Goal: Task Accomplishment & Management: Manage account settings

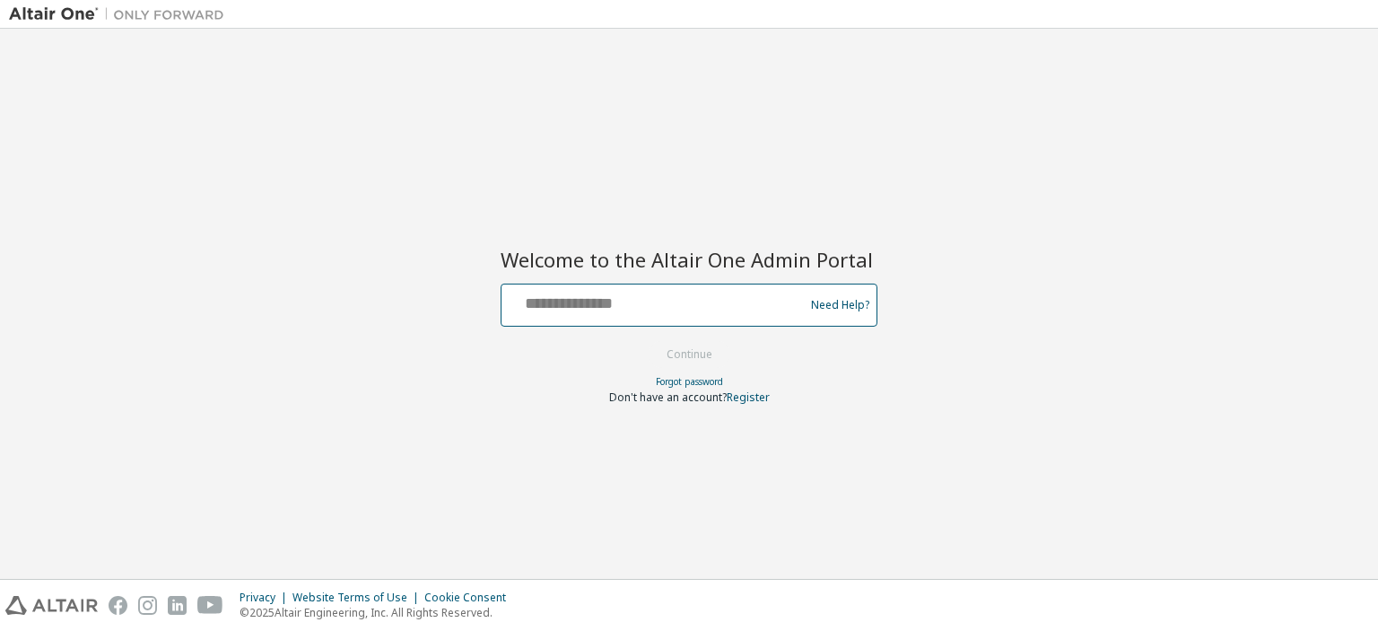
click at [692, 311] on input "text" at bounding box center [655, 301] width 293 height 26
drag, startPoint x: 1015, startPoint y: 222, endPoint x: 913, endPoint y: 246, distance: 105.1
click at [1016, 222] on div "Welcome to the Altair One Admin Portal Need Help? Please make sure that you pro…" at bounding box center [689, 304] width 1360 height 532
click at [646, 296] on input "text" at bounding box center [655, 301] width 293 height 26
type input "**********"
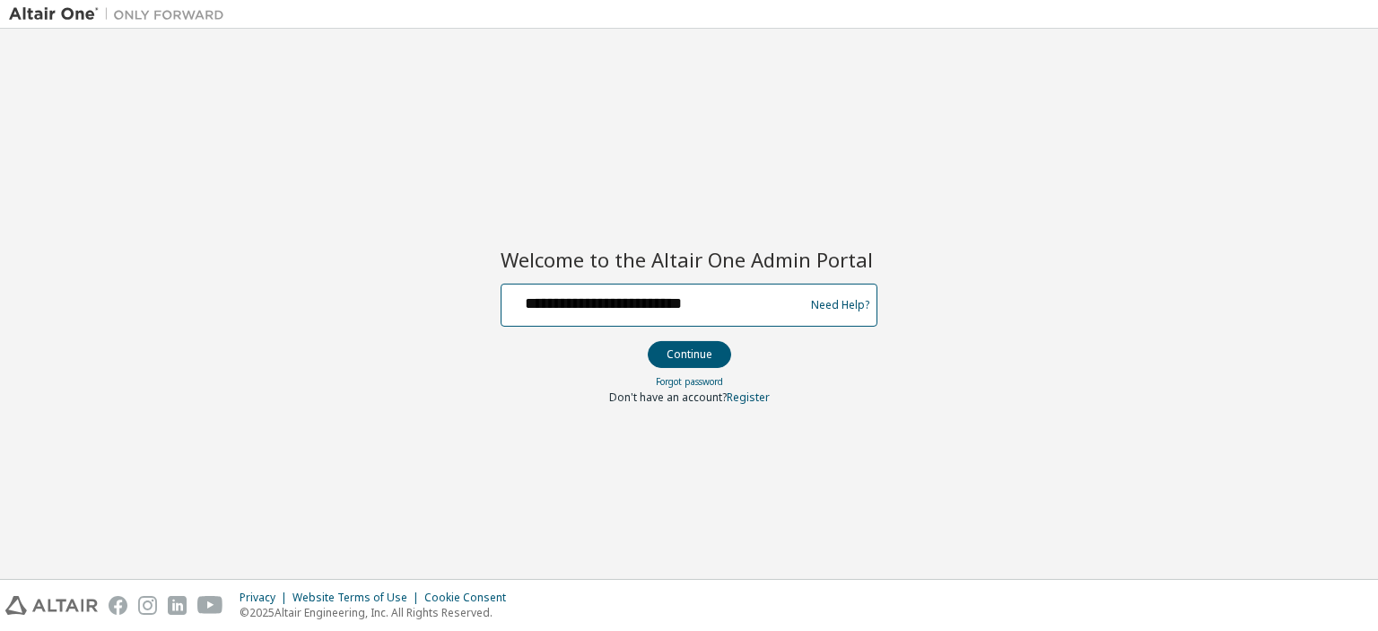
click at [648, 341] on button "Continue" at bounding box center [689, 354] width 83 height 27
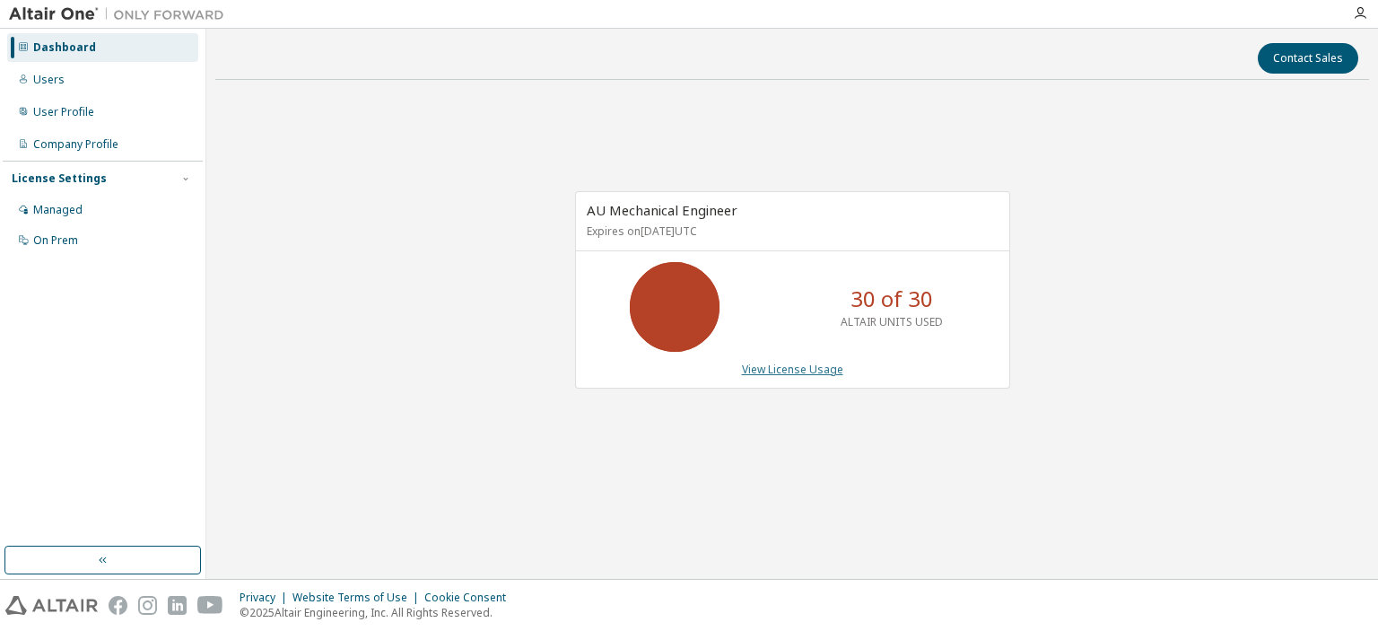
click at [822, 373] on link "View License Usage" at bounding box center [792, 368] width 101 height 15
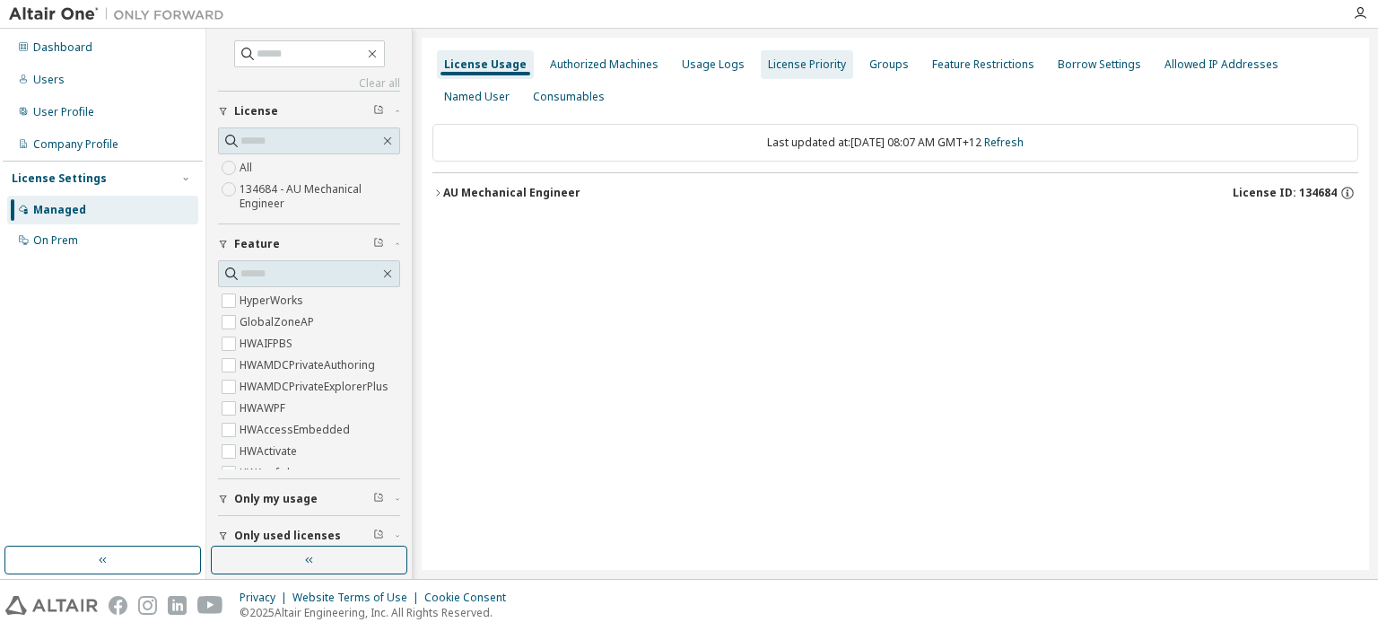
click at [596, 65] on div "Authorized Machines" at bounding box center [604, 64] width 109 height 14
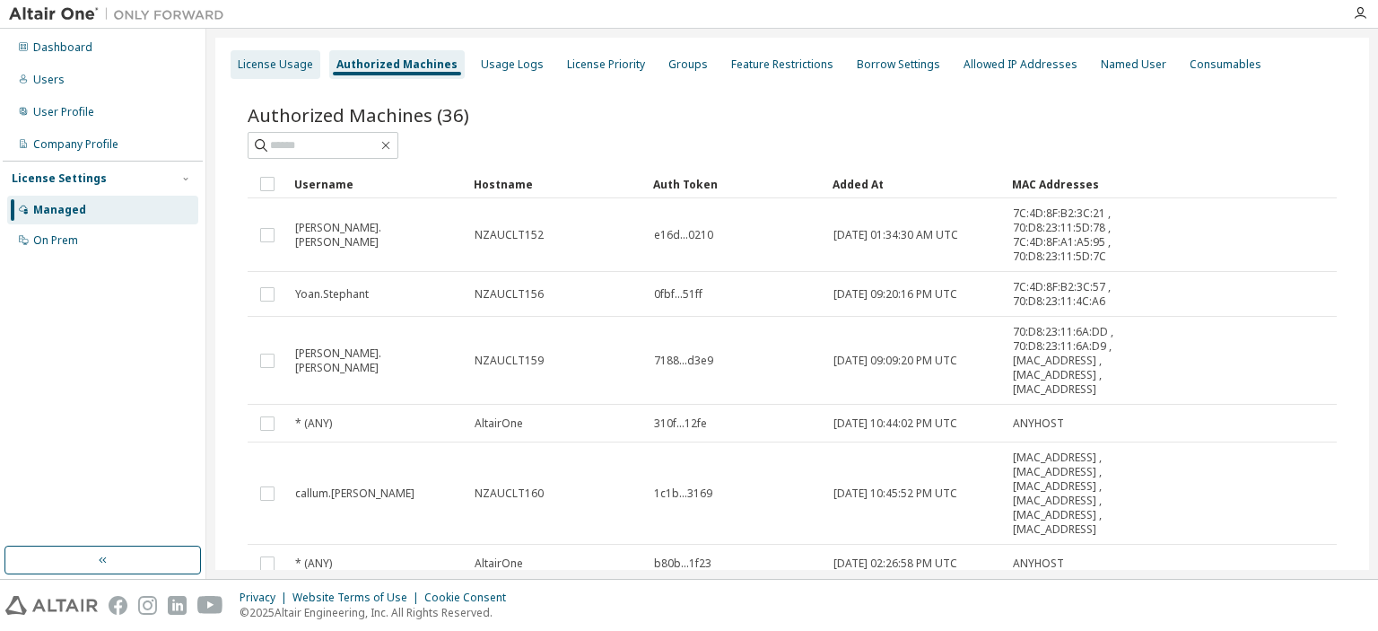
click at [287, 64] on div "License Usage" at bounding box center [275, 64] width 75 height 14
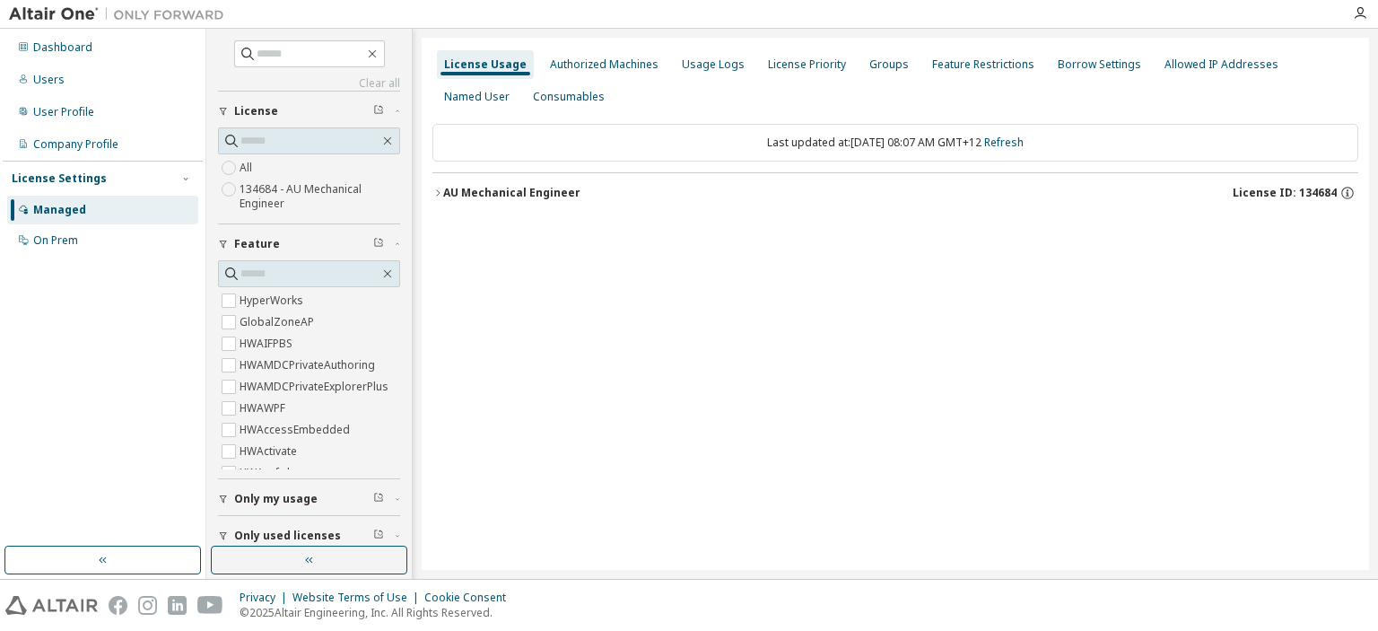
click at [446, 196] on div "AU Mechanical Engineer" at bounding box center [511, 193] width 137 height 14
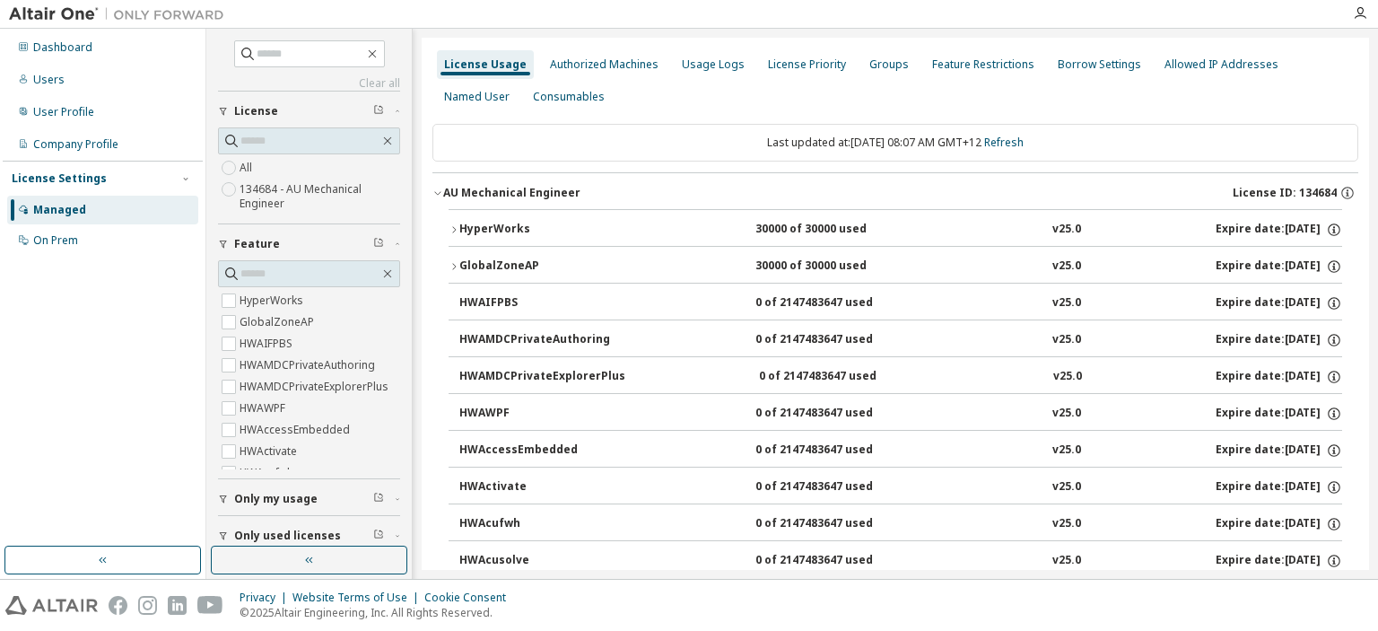
click at [454, 225] on icon "button" at bounding box center [453, 229] width 11 height 11
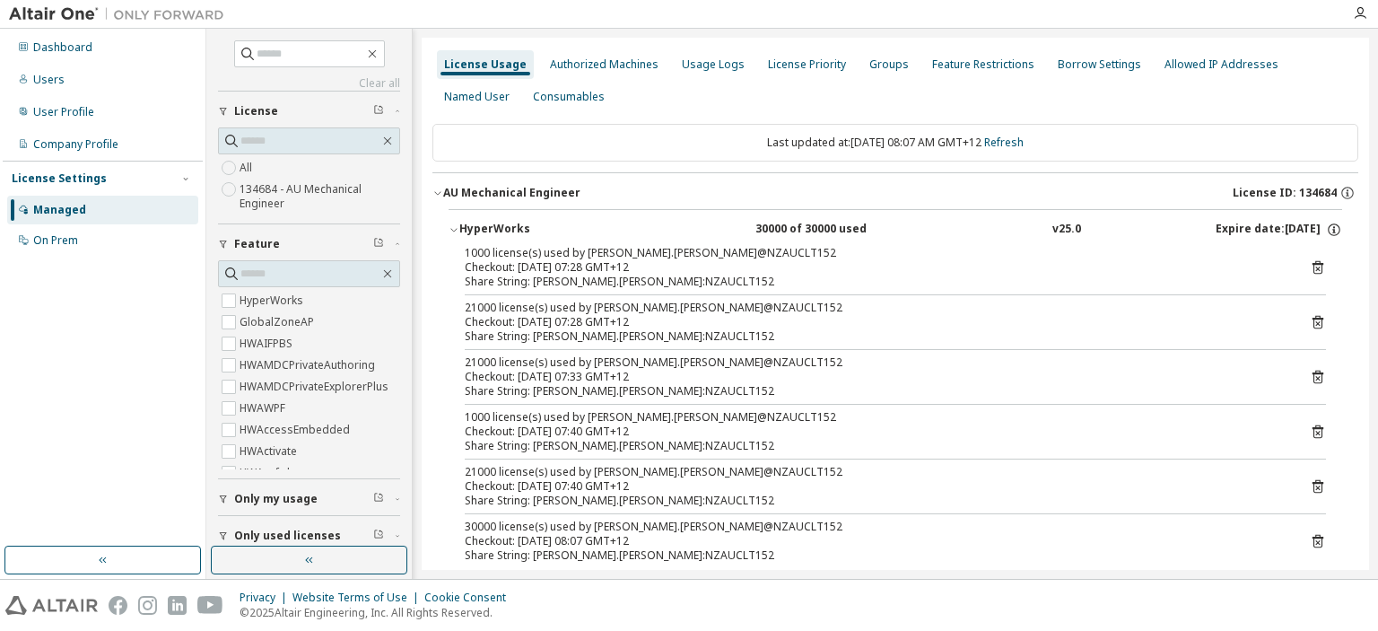
click at [457, 230] on icon "button" at bounding box center [453, 229] width 11 height 11
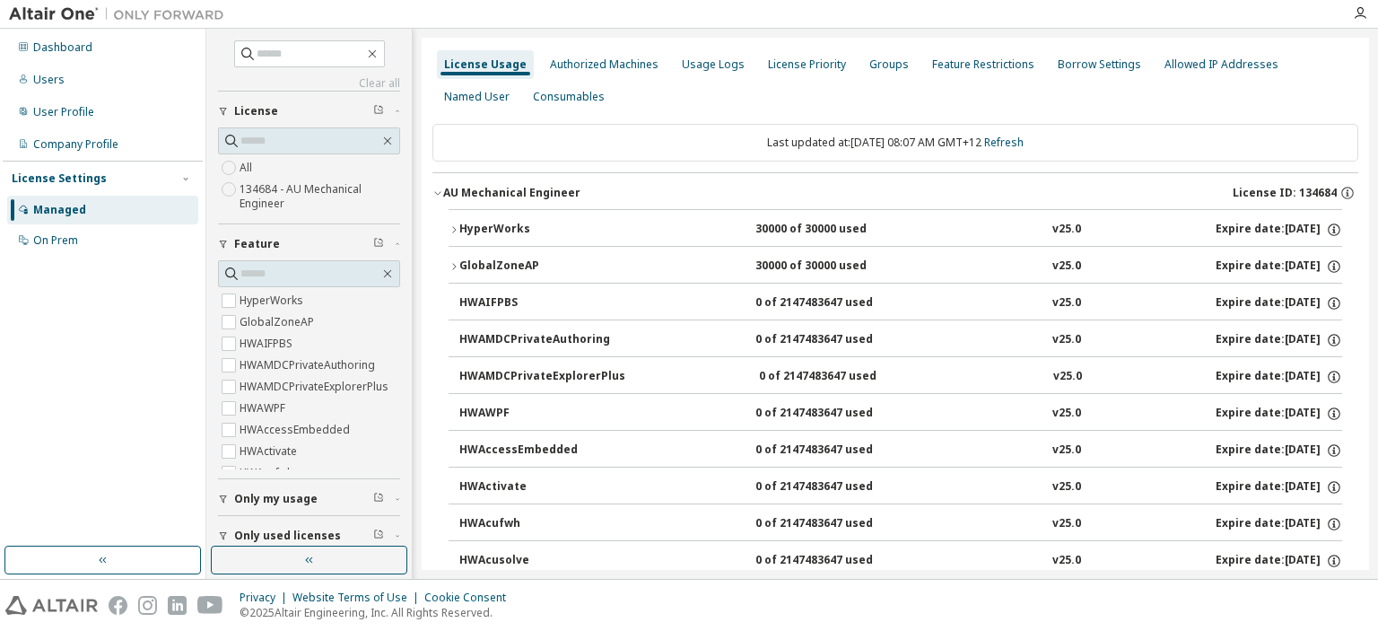
click at [442, 195] on icon "button" at bounding box center [437, 192] width 11 height 11
